Goal: Task Accomplishment & Management: Complete application form

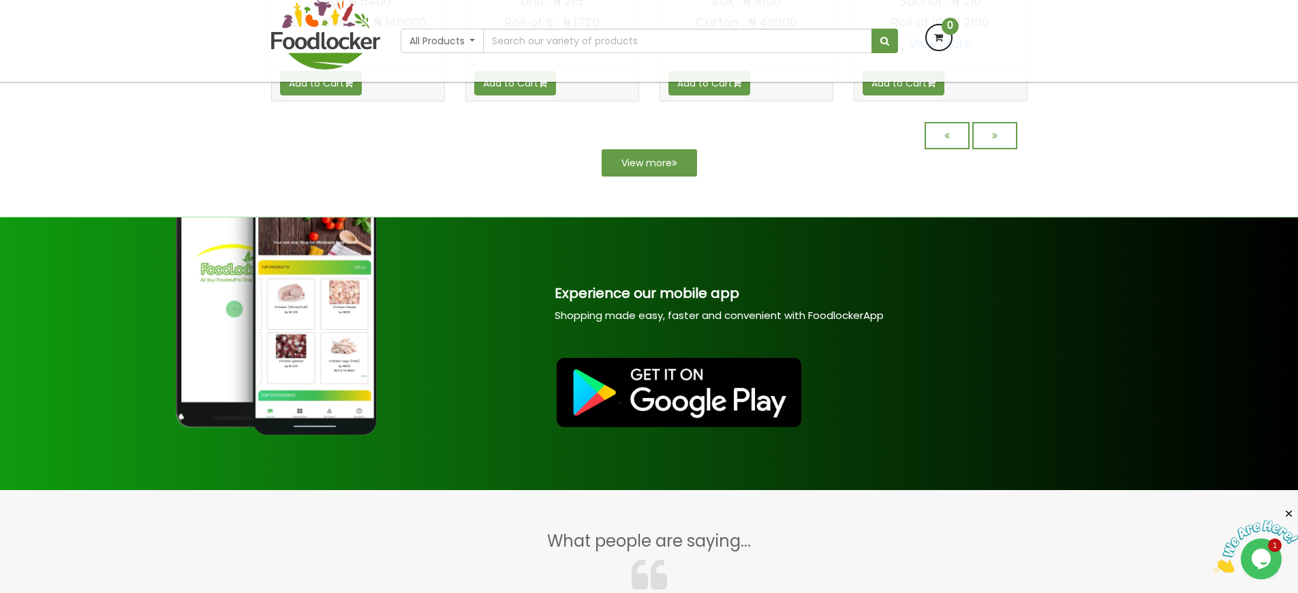
click at [605, 78] on div "All Products All Products Baby Food Baking Biscuit" at bounding box center [649, 41] width 777 height 82
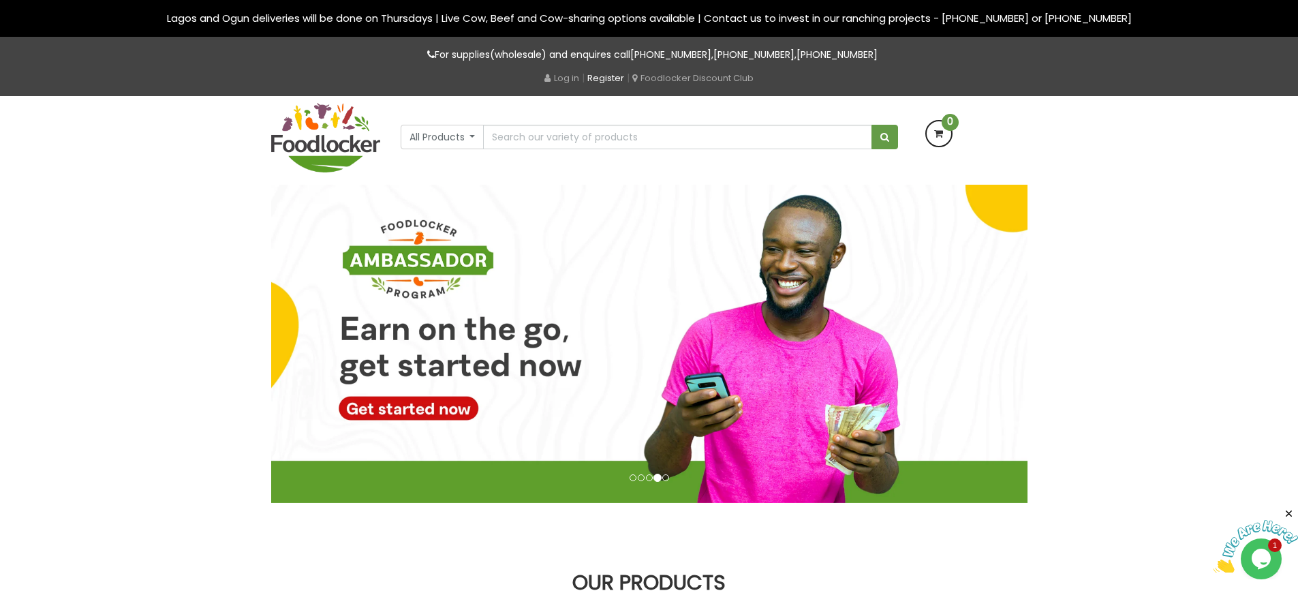
click at [605, 78] on link "Register" at bounding box center [605, 78] width 37 height 13
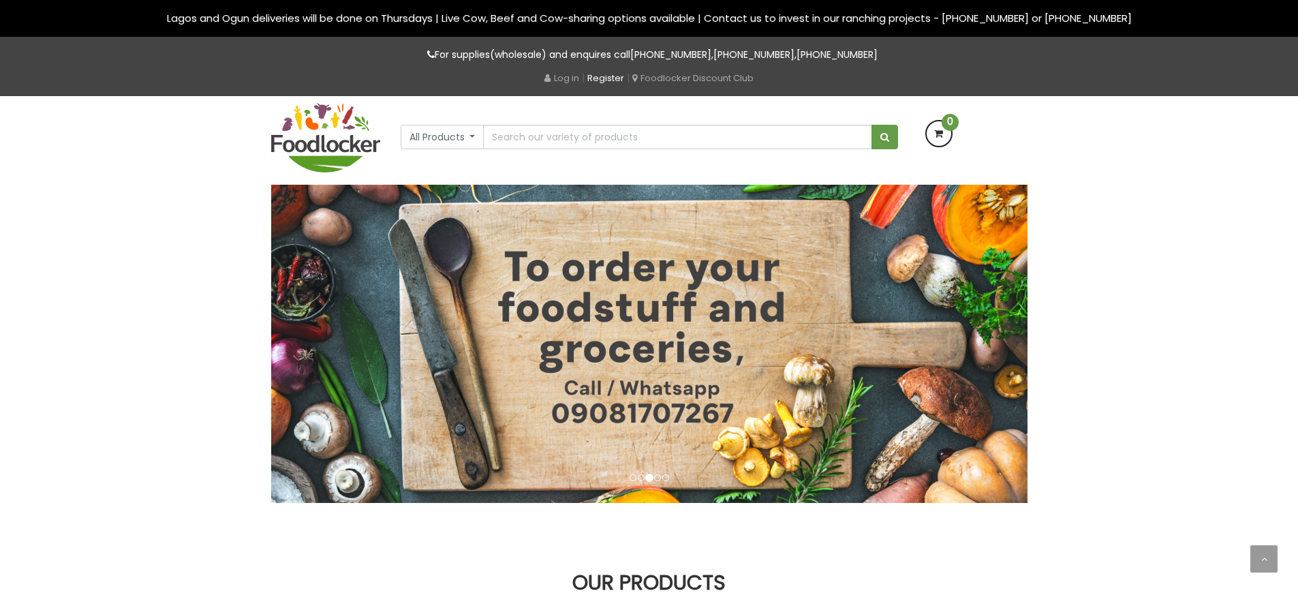
click at [605, 78] on link "Register" at bounding box center [605, 78] width 37 height 13
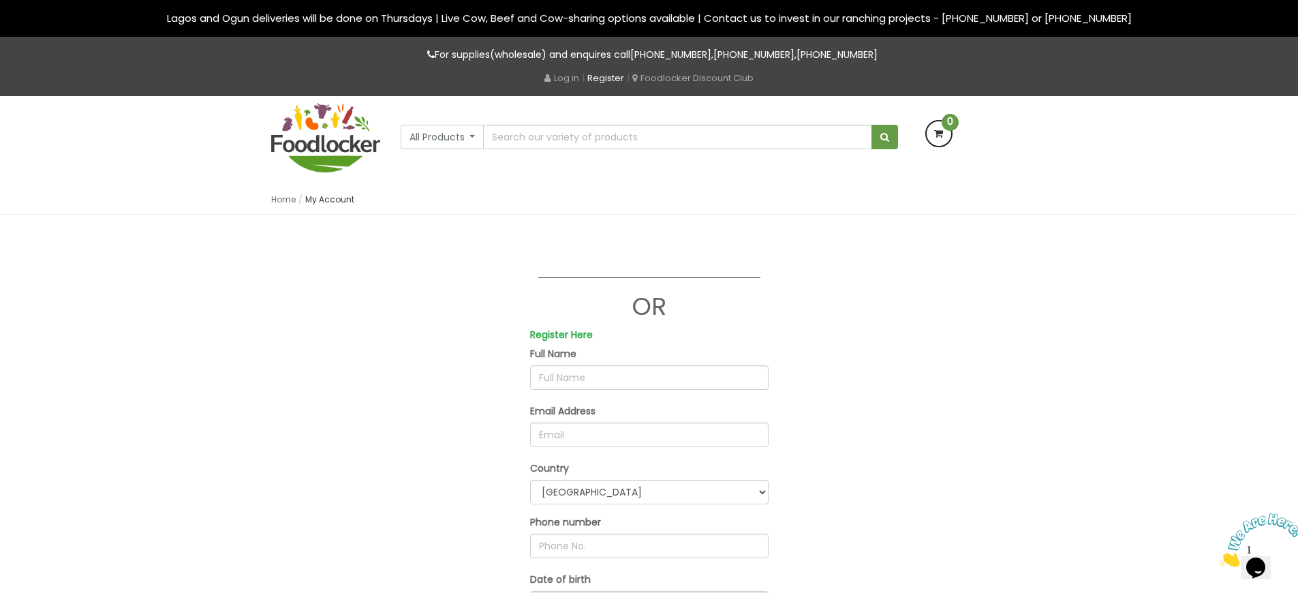
click at [606, 78] on link "Register" at bounding box center [605, 78] width 37 height 13
